Goal: Task Accomplishment & Management: Use online tool/utility

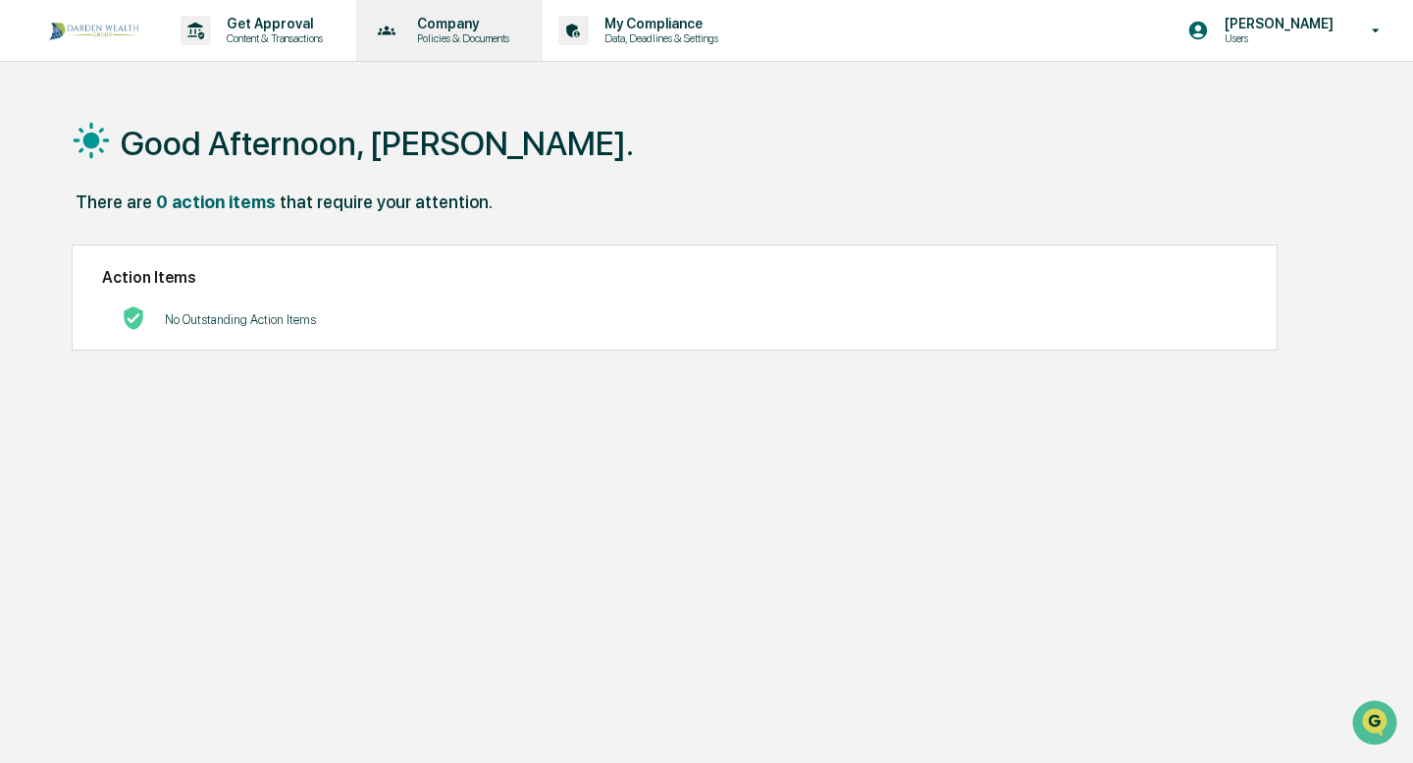
click at [464, 32] on p "Policies & Documents" at bounding box center [460, 38] width 118 height 14
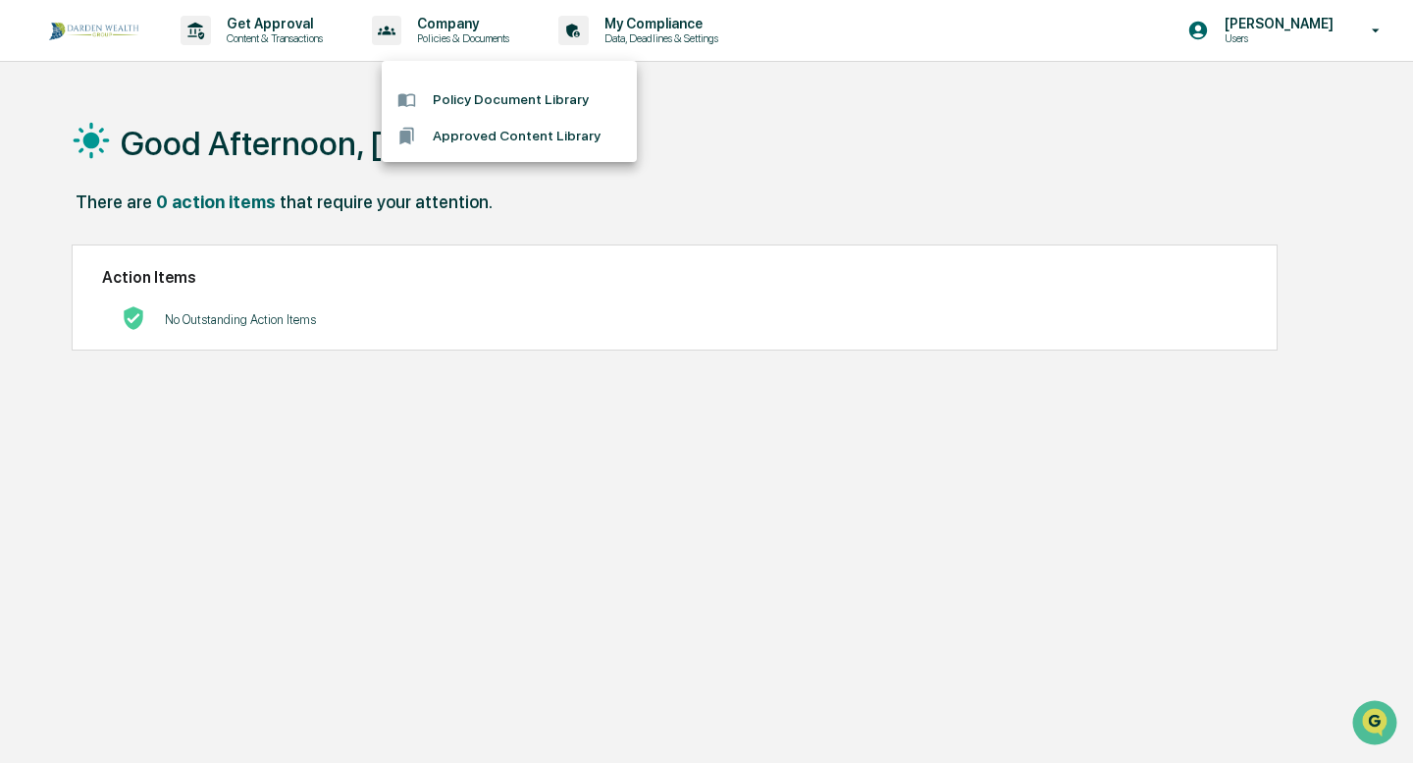
click at [257, 26] on div at bounding box center [706, 381] width 1413 height 763
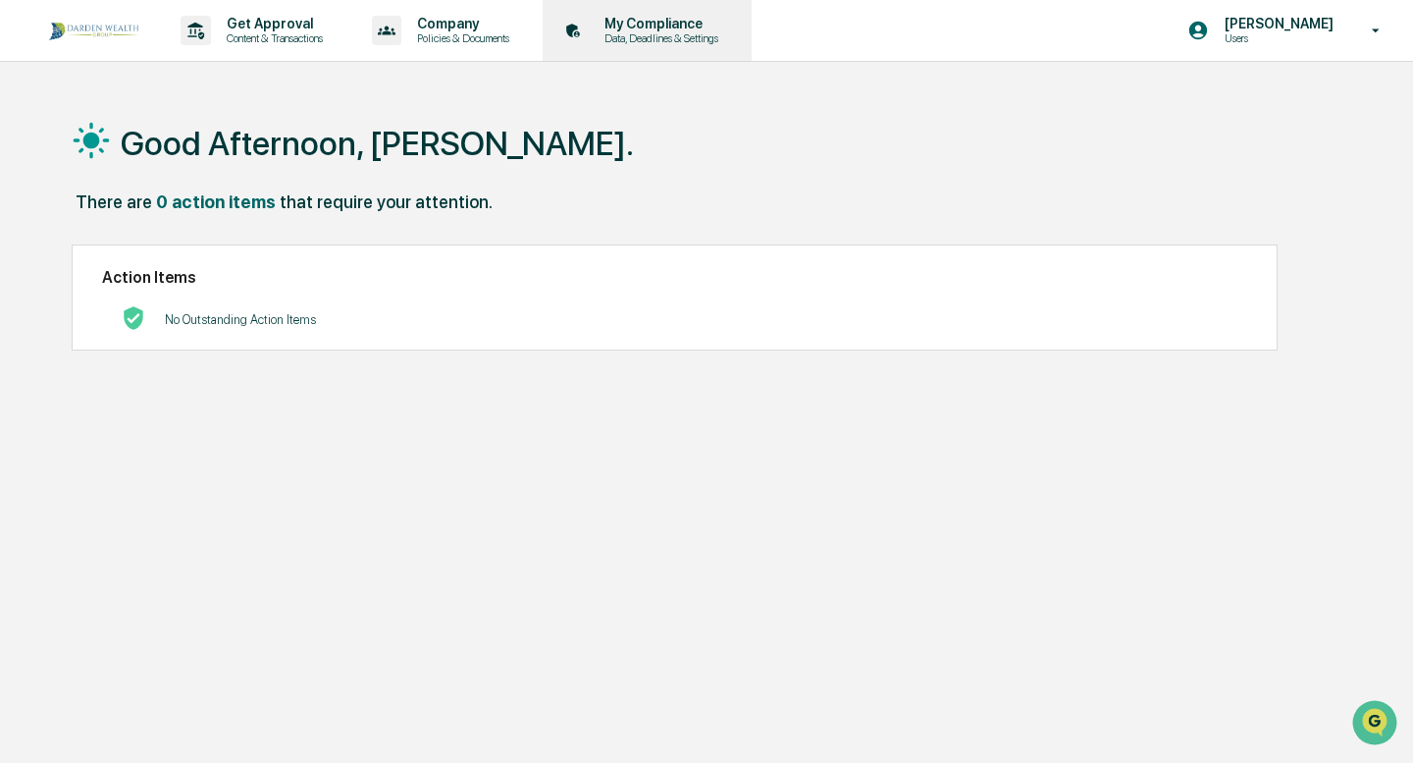
click at [683, 34] on p "Data, Deadlines & Settings" at bounding box center [658, 38] width 139 height 14
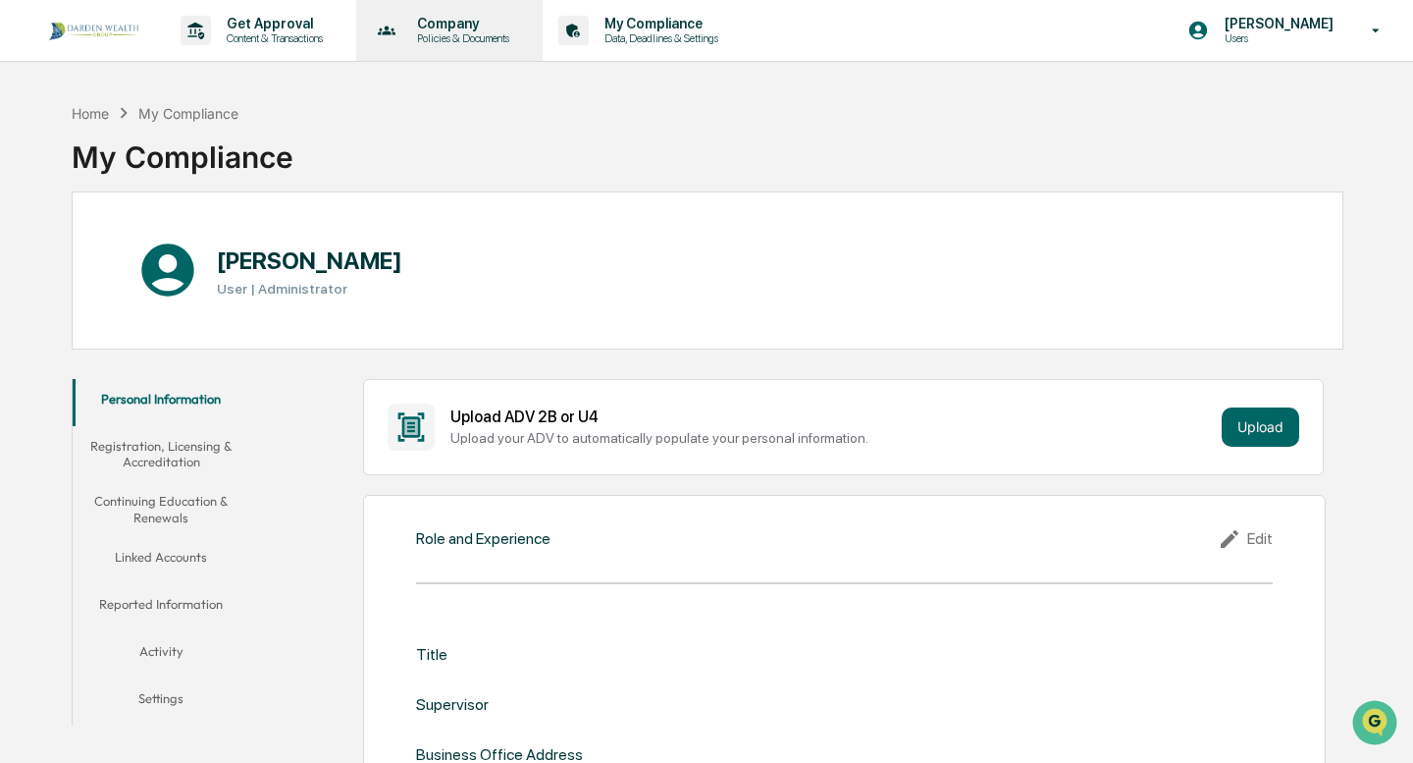
click at [501, 26] on p "Company" at bounding box center [460, 24] width 118 height 16
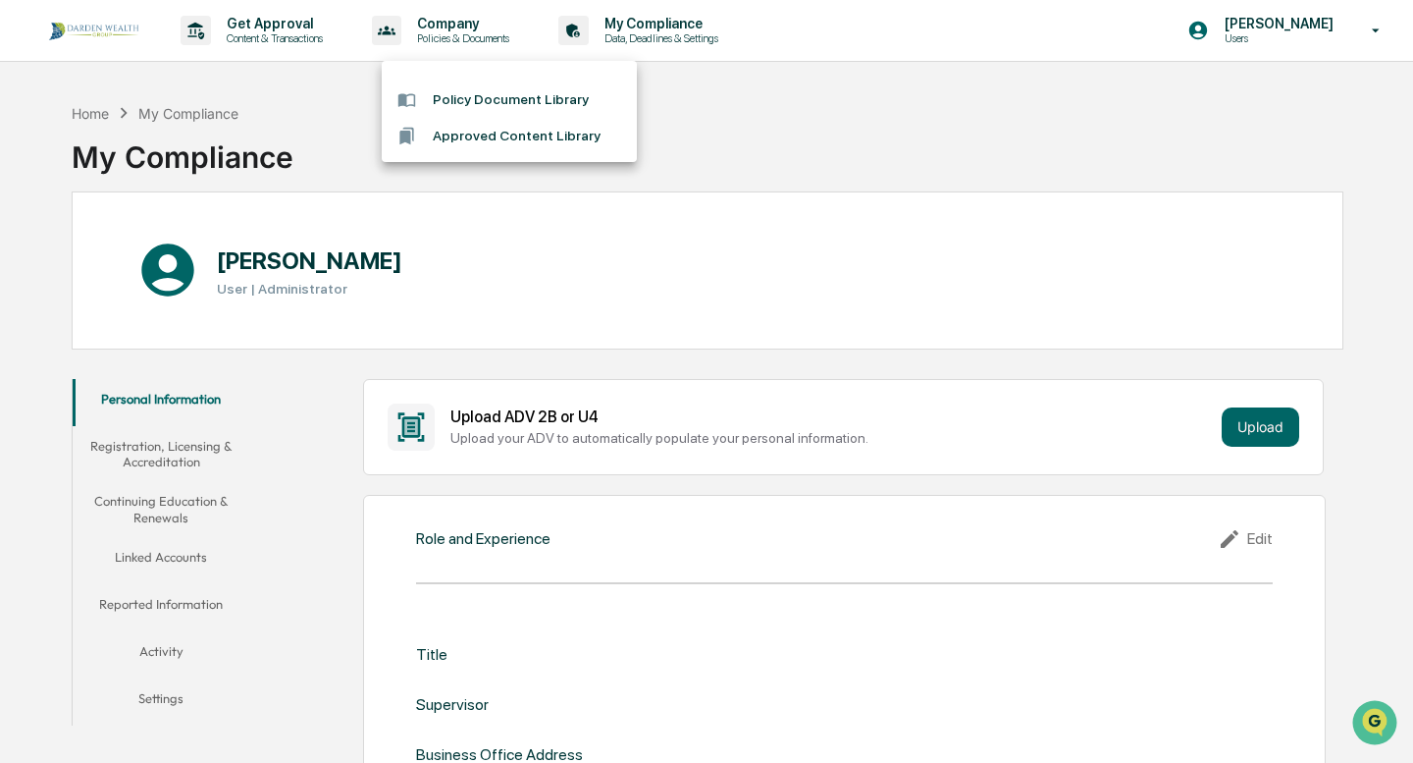
click at [293, 24] on div at bounding box center [706, 381] width 1413 height 763
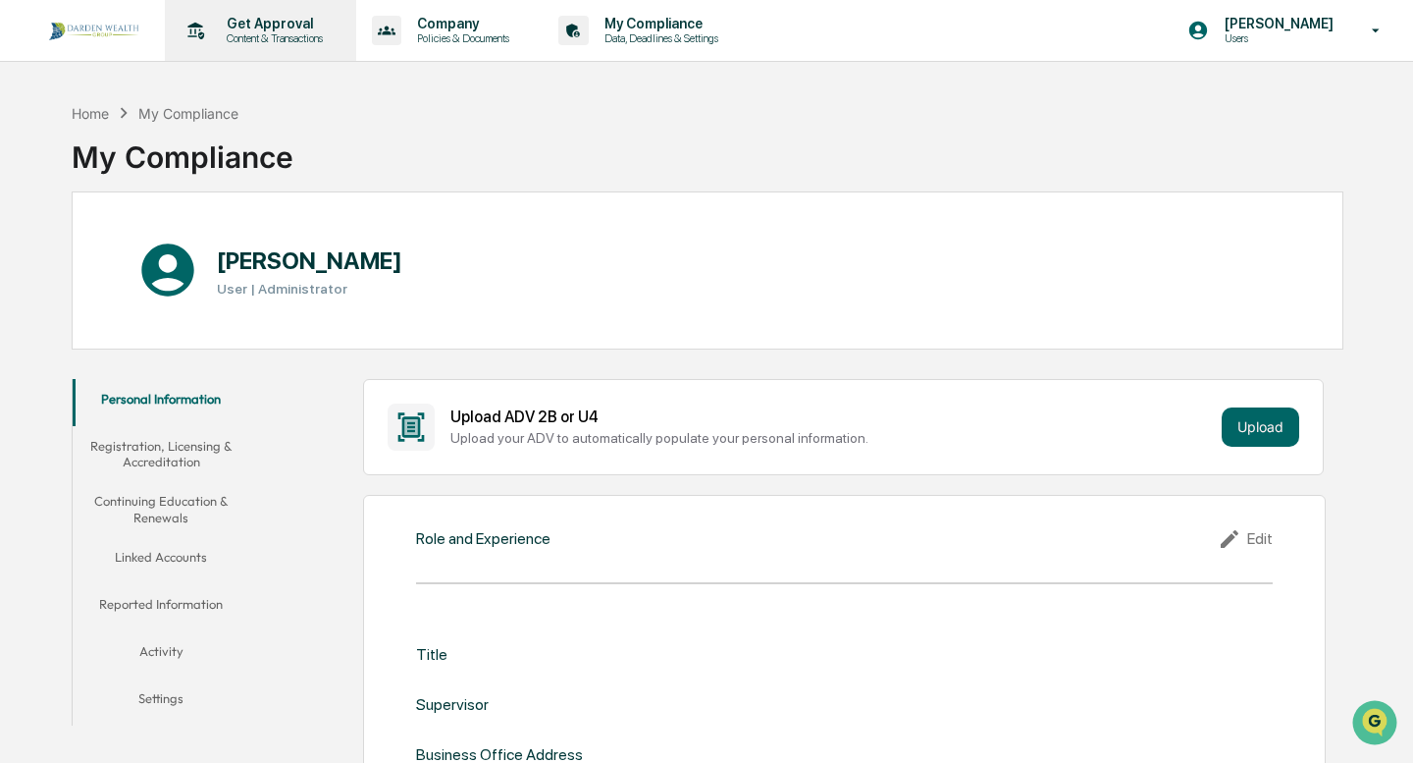
click at [269, 31] on p "Content & Transactions" at bounding box center [272, 38] width 122 height 14
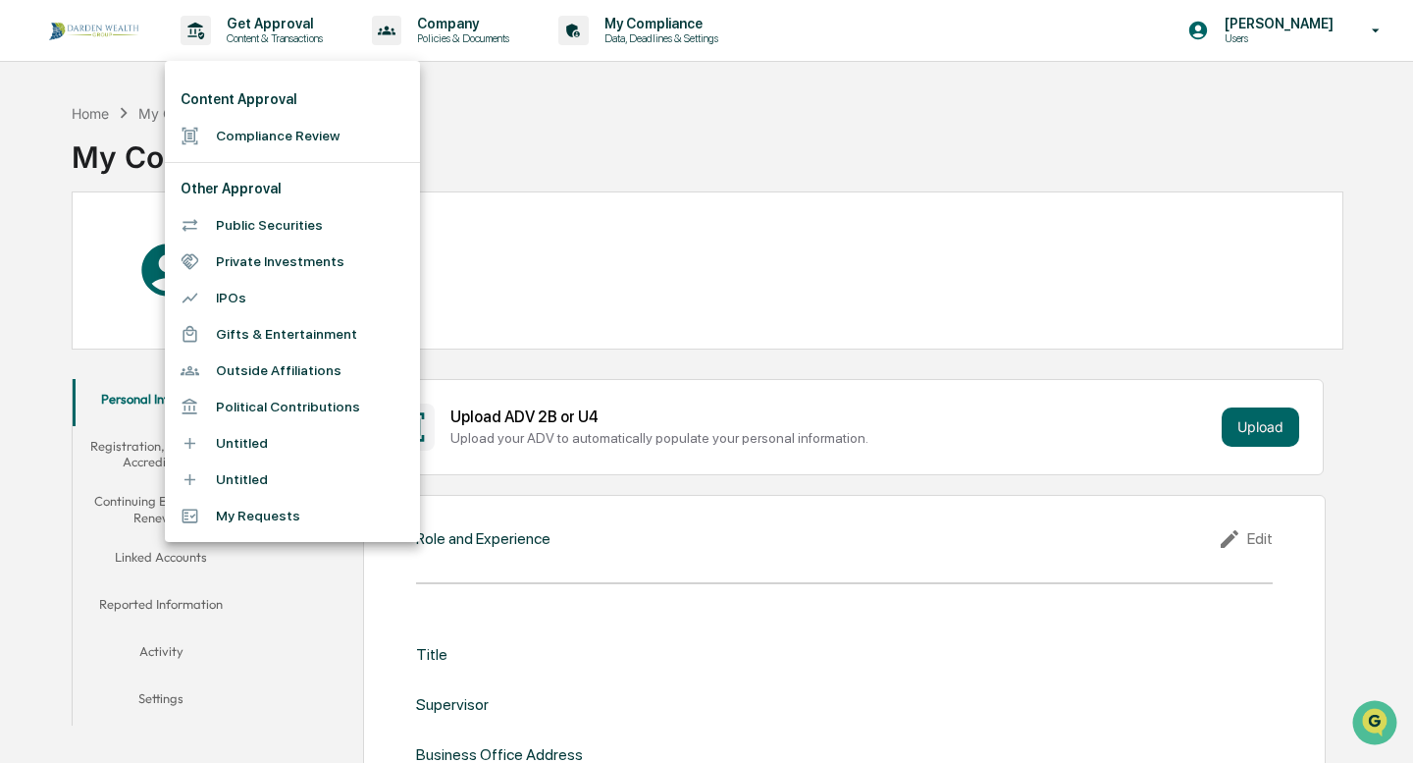
click at [296, 136] on li "Compliance Review" at bounding box center [292, 136] width 255 height 36
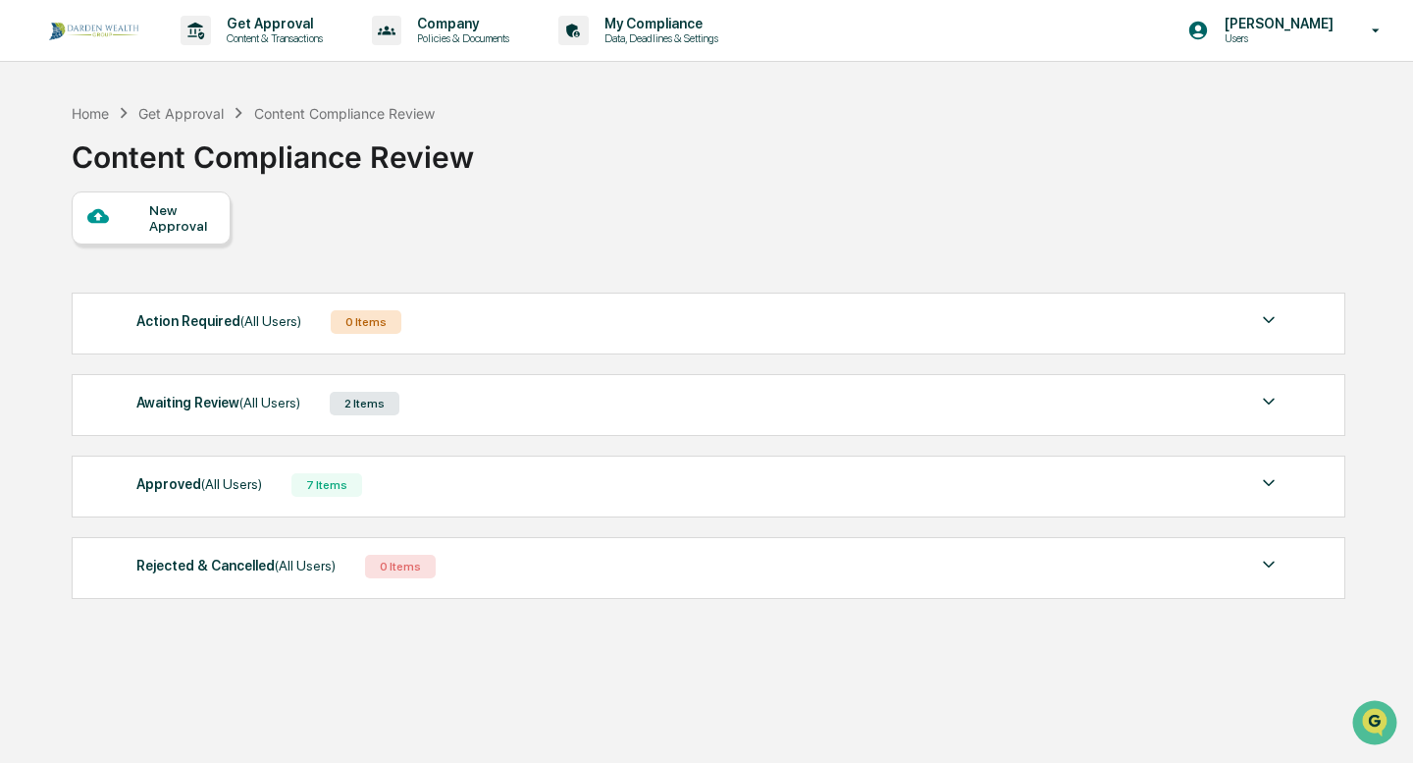
click at [451, 421] on div "Awaiting Review (All Users) 2 Items File Name Review Id Created Date Requested …" at bounding box center [709, 405] width 1274 height 62
click at [618, 428] on div "Awaiting Review (All Users) 2 Items File Name Review Id Created Date Requested …" at bounding box center [709, 405] width 1274 height 62
click at [1272, 399] on img at bounding box center [1269, 402] width 24 height 24
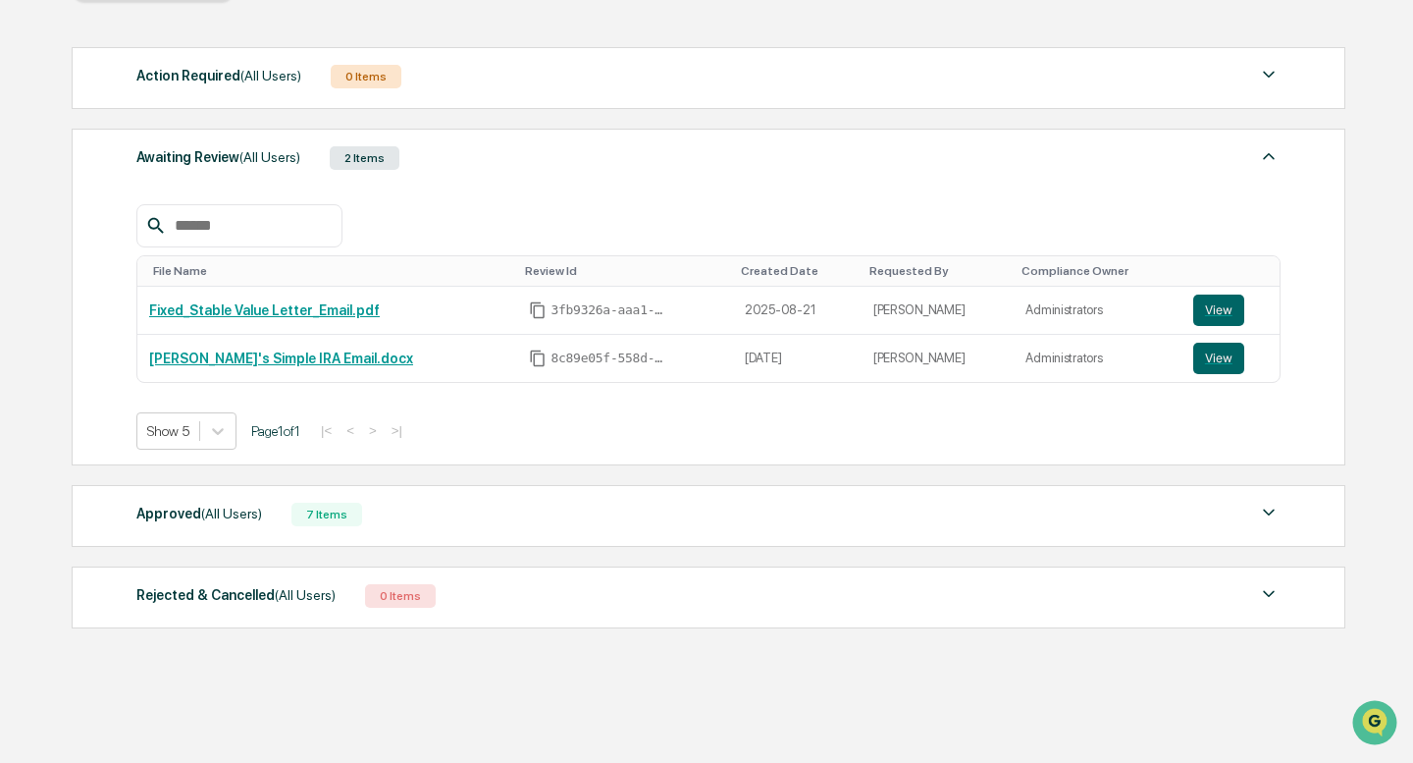
scroll to position [248, 0]
